Goal: Task Accomplishment & Management: Manage account settings

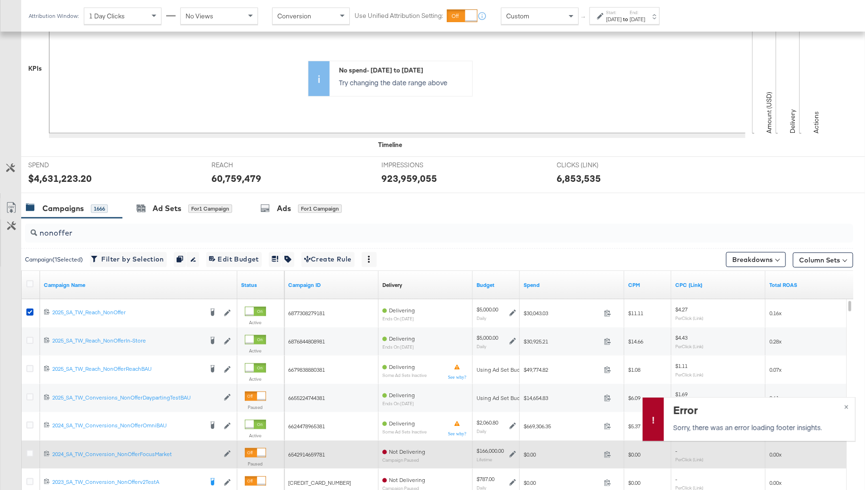
scroll to position [229, 0]
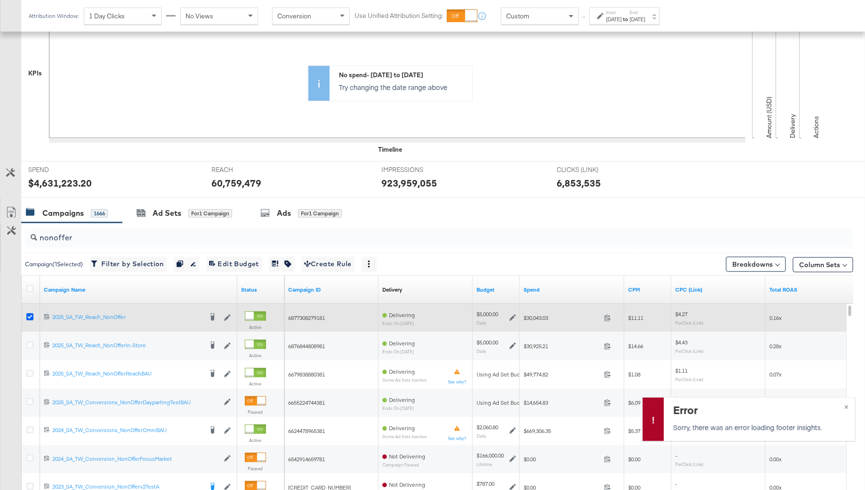
click at [29, 313] on icon at bounding box center [29, 316] width 7 height 7
click at [0, 0] on input "checkbox" at bounding box center [0, 0] width 0 height 0
click at [29, 313] on icon at bounding box center [29, 316] width 7 height 7
click at [0, 0] on input "checkbox" at bounding box center [0, 0] width 0 height 0
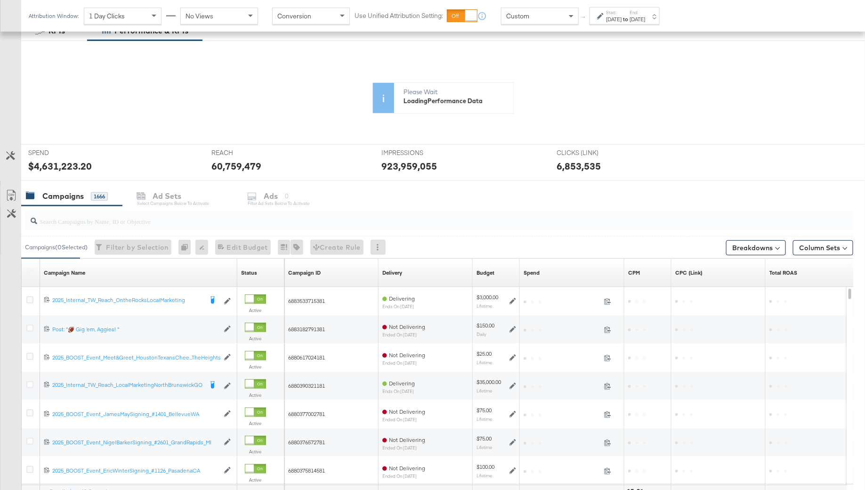
scroll to position [166, 0]
click at [81, 220] on input "search" at bounding box center [407, 217] width 740 height 18
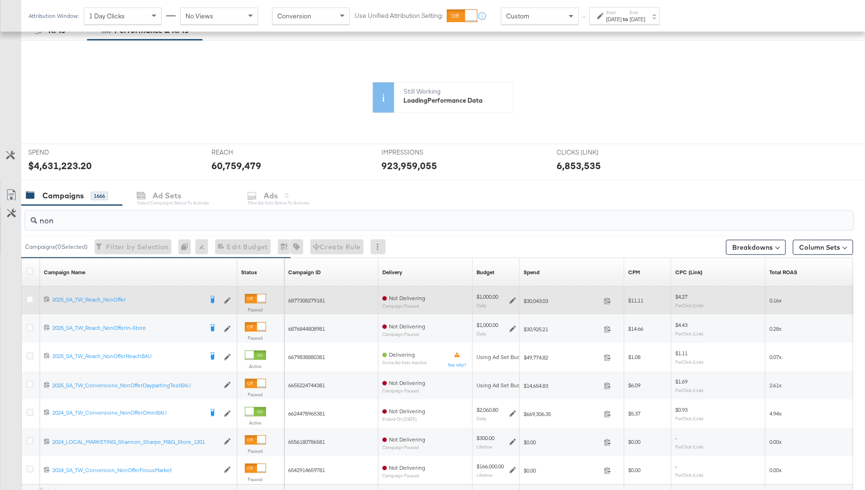
type input "non"
click at [29, 296] on icon at bounding box center [29, 299] width 7 height 7
click at [0, 0] on input "checkbox" at bounding box center [0, 0] width 0 height 0
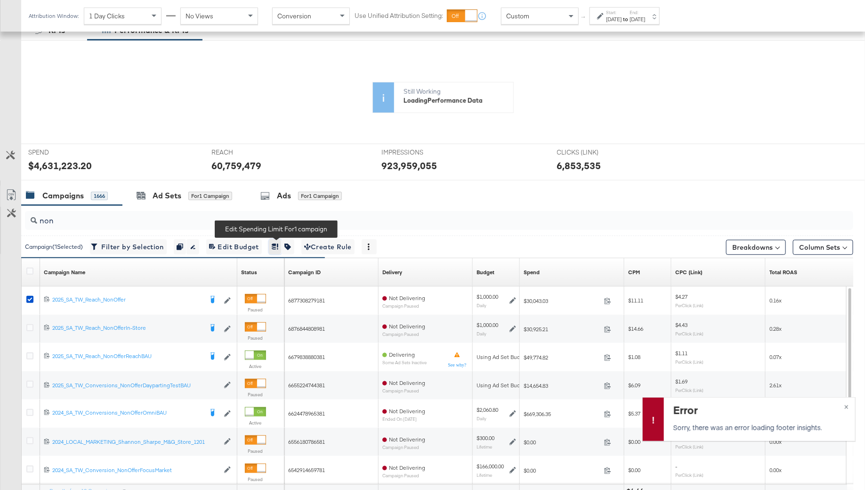
click at [278, 243] on icon "button" at bounding box center [275, 246] width 7 height 7
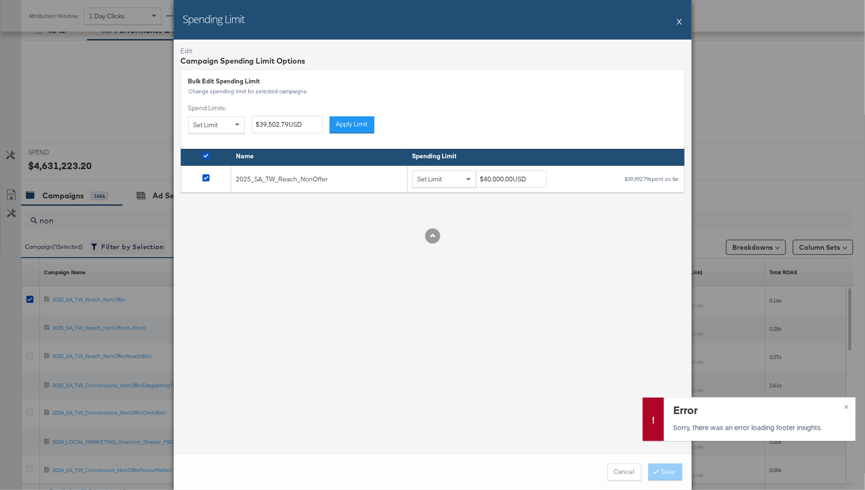
click at [681, 24] on button "X" at bounding box center [679, 21] width 5 height 19
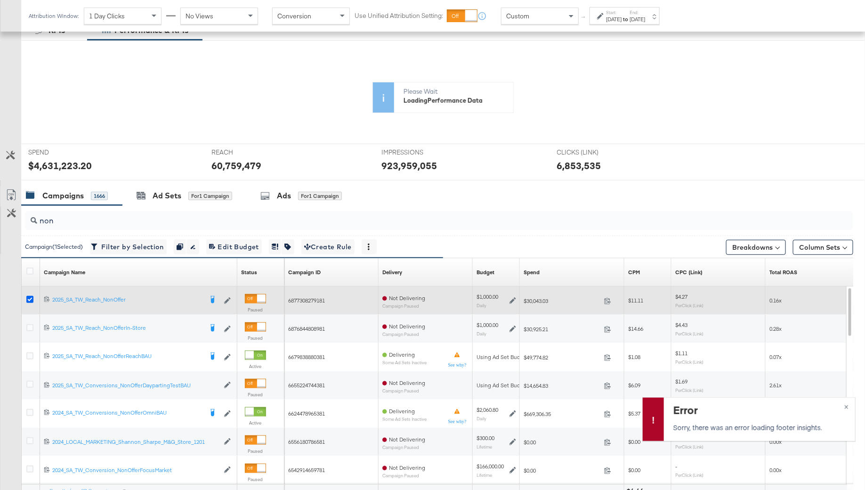
click at [29, 299] on icon at bounding box center [29, 299] width 7 height 7
click at [0, 0] on input "checkbox" at bounding box center [0, 0] width 0 height 0
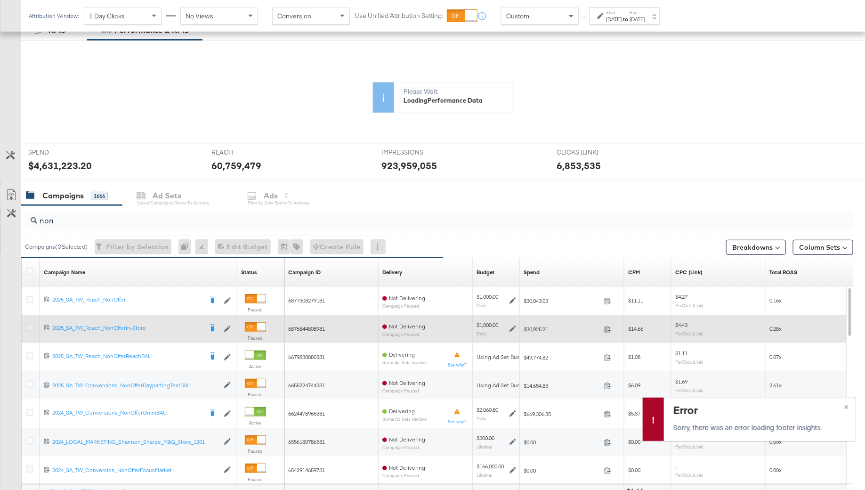
click at [31, 325] on icon at bounding box center [29, 327] width 7 height 7
click at [0, 0] on input "checkbox" at bounding box center [0, 0] width 0 height 0
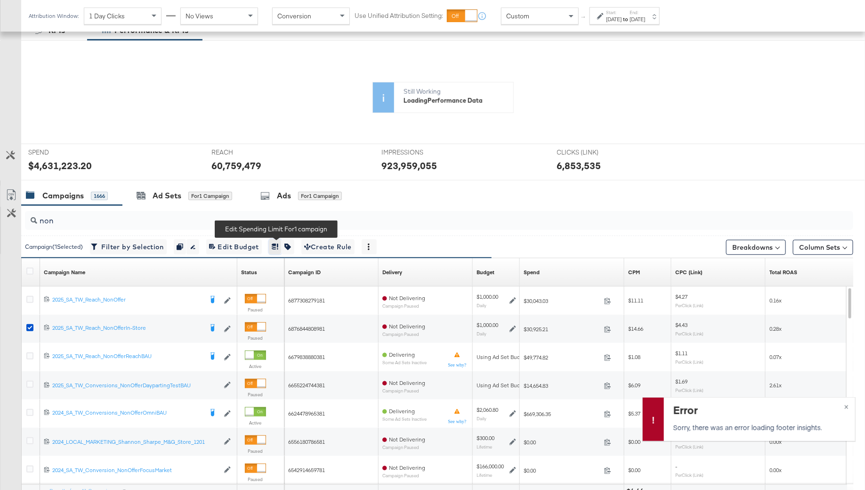
click at [276, 246] on icon "button" at bounding box center [274, 246] width 5 height 6
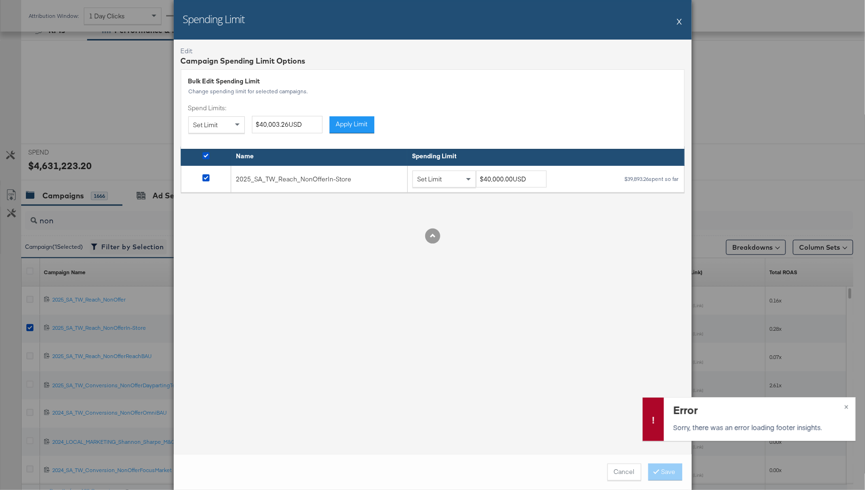
click at [680, 17] on button "X" at bounding box center [679, 21] width 5 height 19
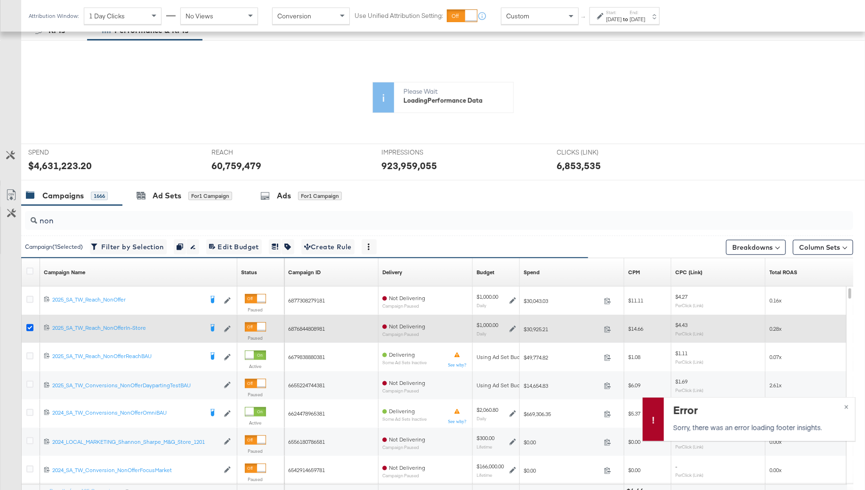
click at [29, 325] on icon at bounding box center [29, 327] width 7 height 7
click at [0, 0] on input "checkbox" at bounding box center [0, 0] width 0 height 0
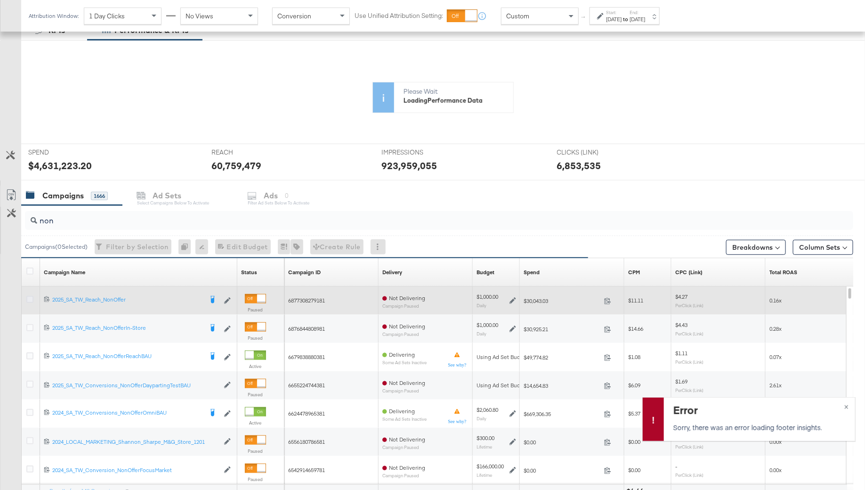
click at [31, 297] on icon at bounding box center [29, 299] width 7 height 7
click at [0, 0] on input "checkbox" at bounding box center [0, 0] width 0 height 0
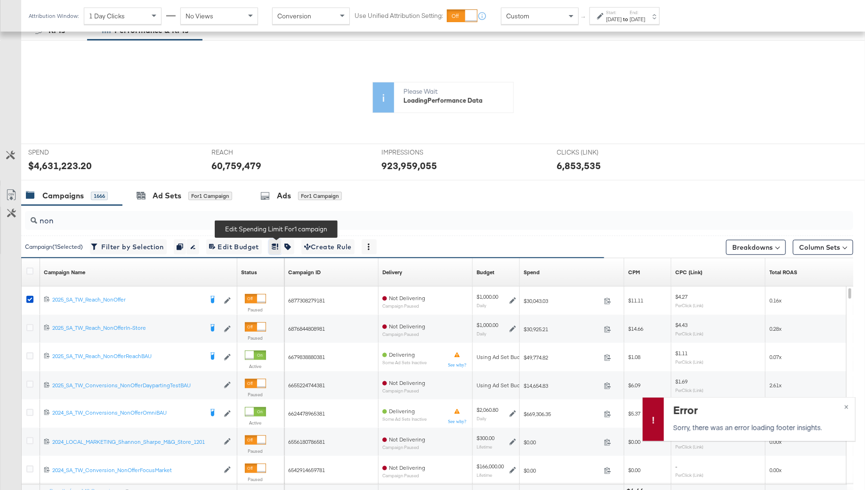
click at [278, 250] on button "button" at bounding box center [275, 246] width 13 height 15
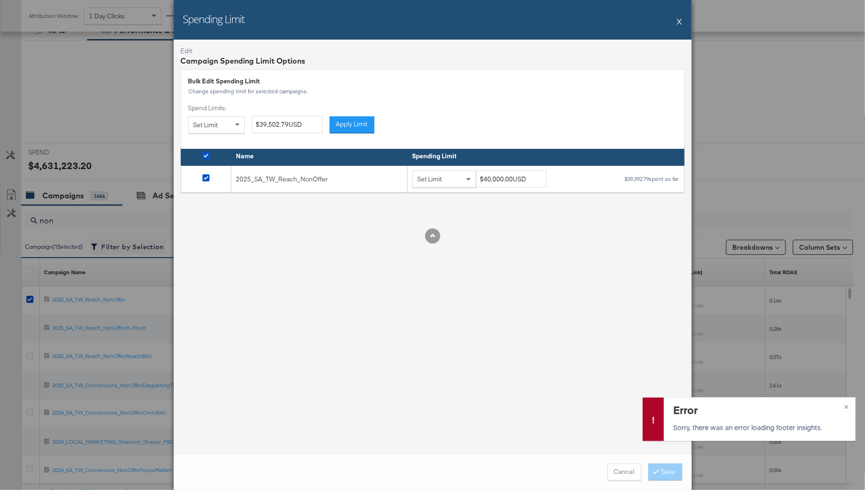
click at [681, 20] on button "X" at bounding box center [679, 21] width 5 height 19
